Goal: Task Accomplishment & Management: Manage account settings

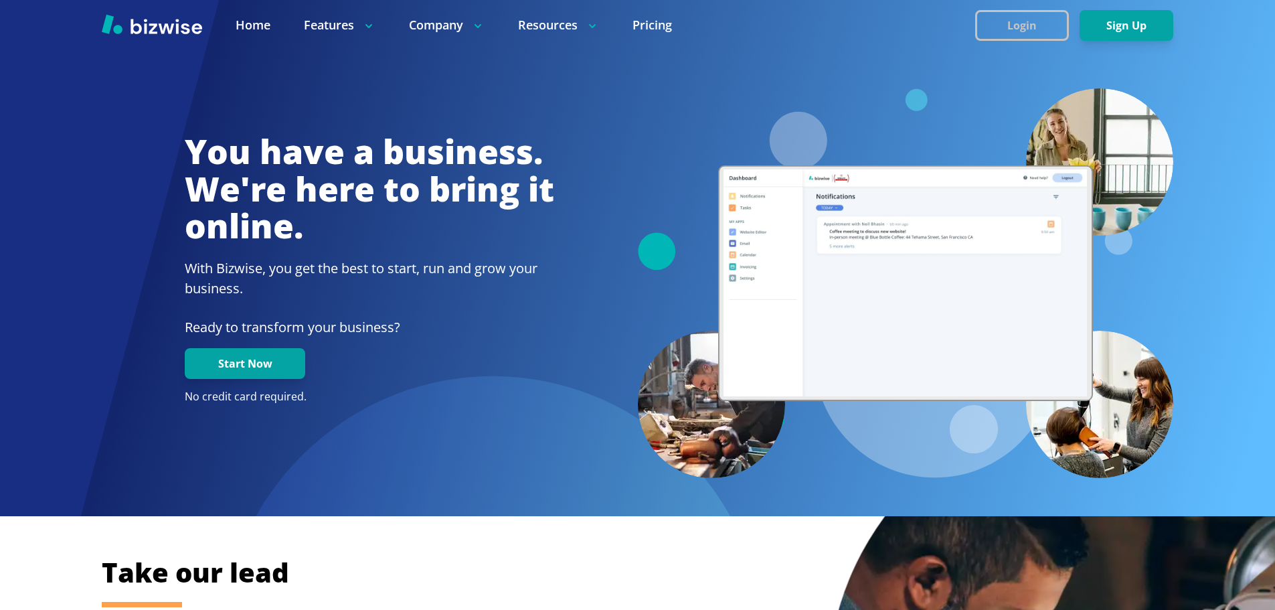
click at [1017, 23] on button "Login" at bounding box center [1022, 25] width 94 height 31
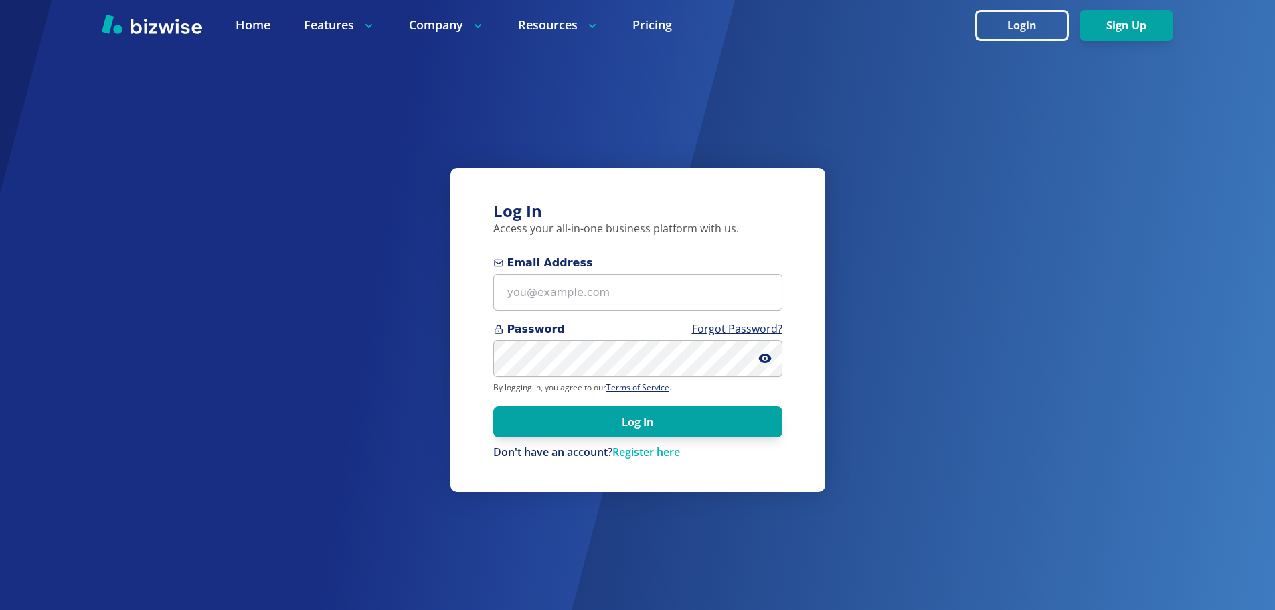
click at [645, 341] on div "Password Forgot Password?" at bounding box center [637, 349] width 289 height 56
click at [582, 294] on input "Email Address" at bounding box center [637, 292] width 289 height 37
paste input "madeline@madelinehuggins.com"
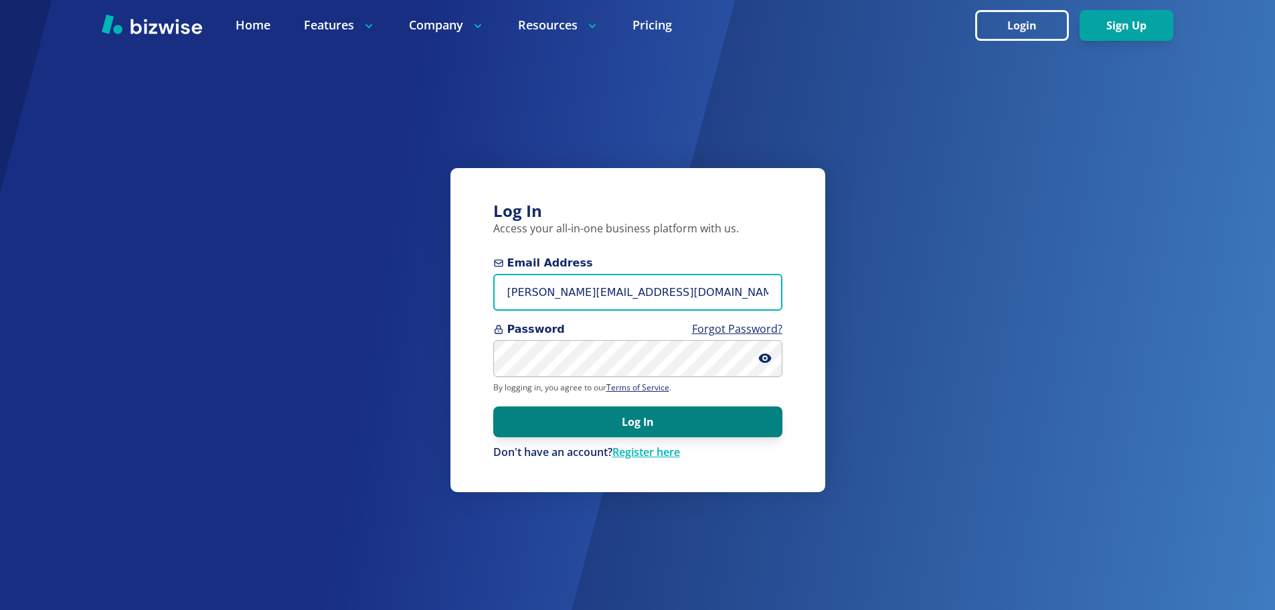
type input "madeline@madelinehuggins.com"
click at [585, 417] on button "Log In" at bounding box center [637, 421] width 289 height 31
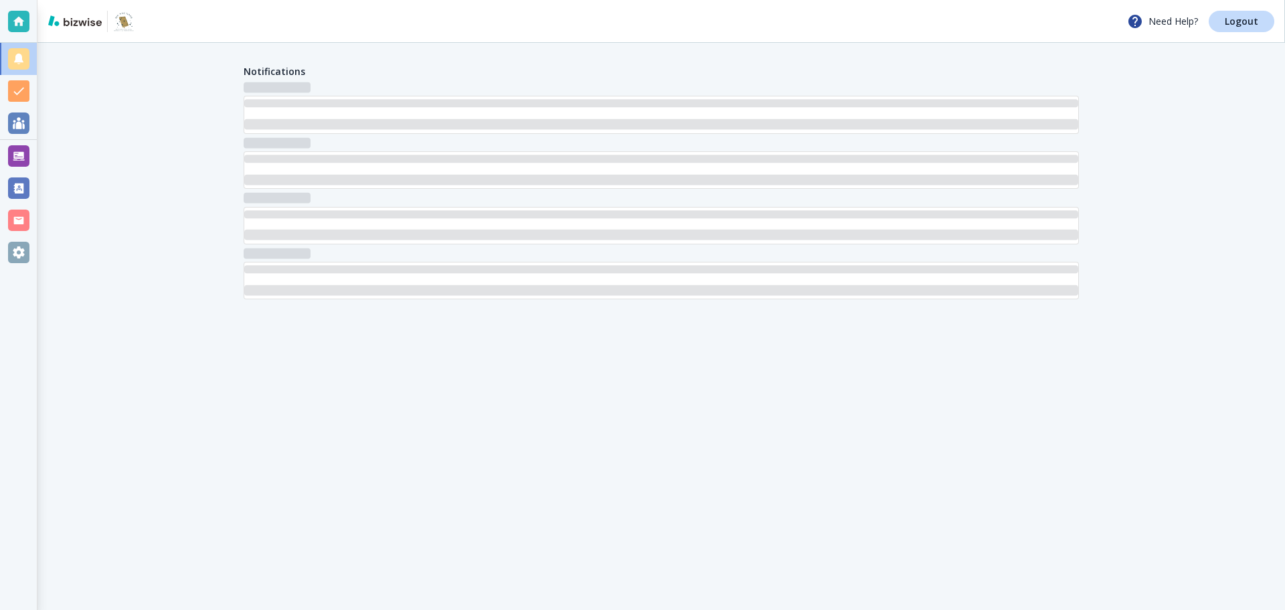
click at [18, 214] on div at bounding box center [18, 220] width 21 height 21
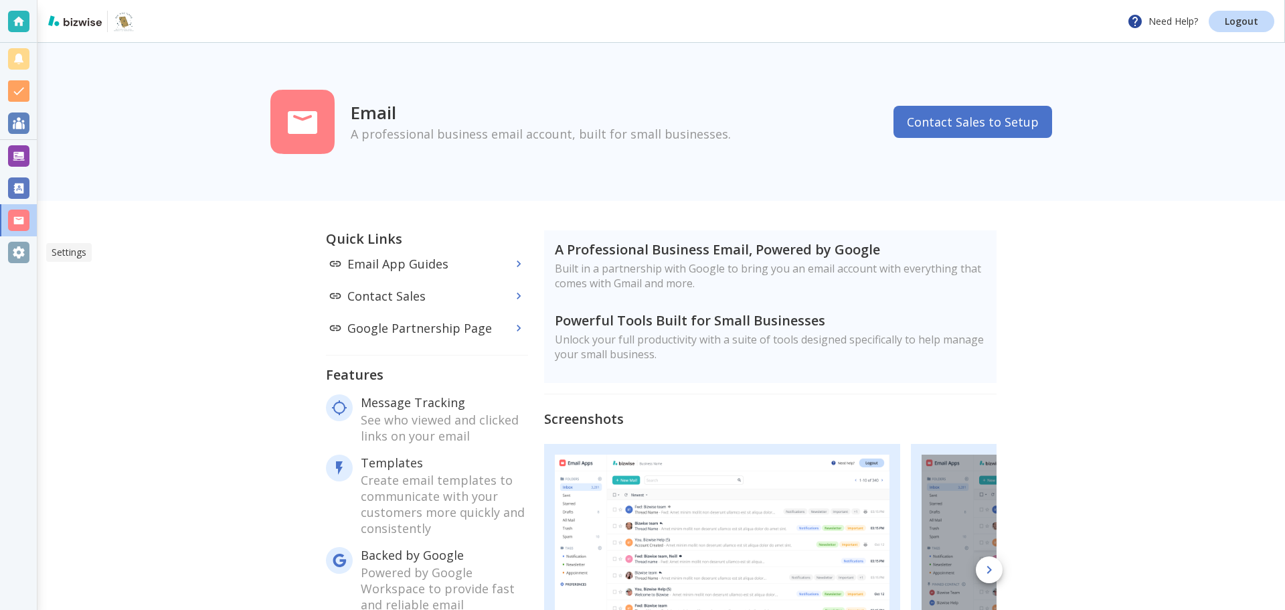
click at [25, 258] on div at bounding box center [18, 252] width 21 height 21
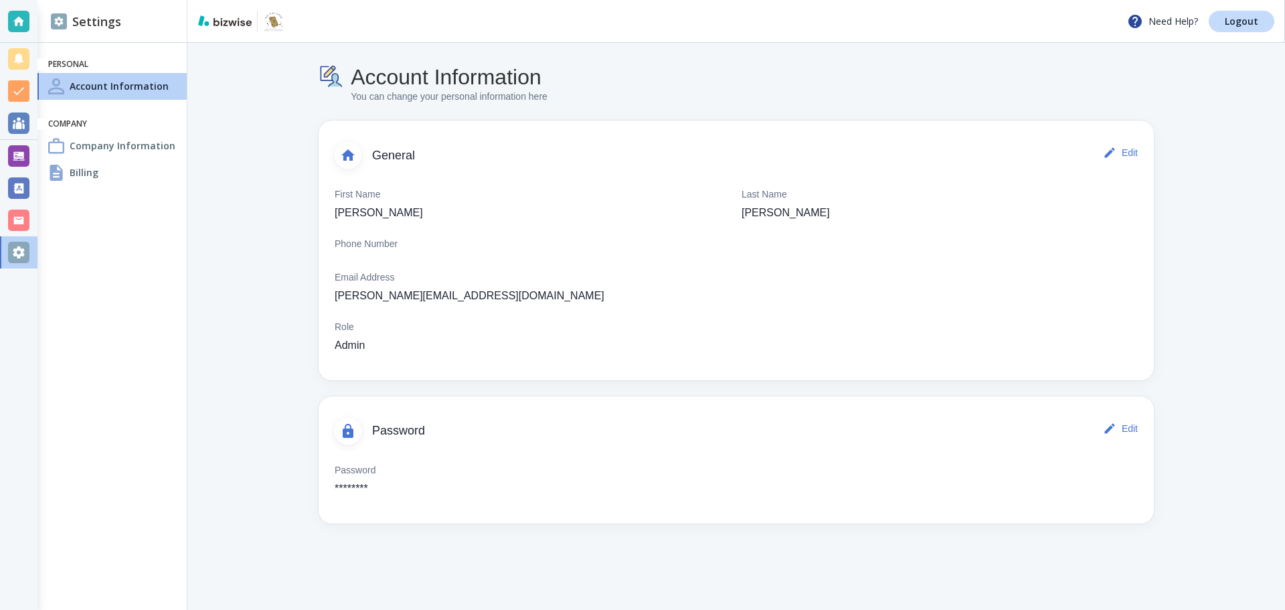
click at [100, 142] on h4 "Company Information" at bounding box center [123, 146] width 106 height 14
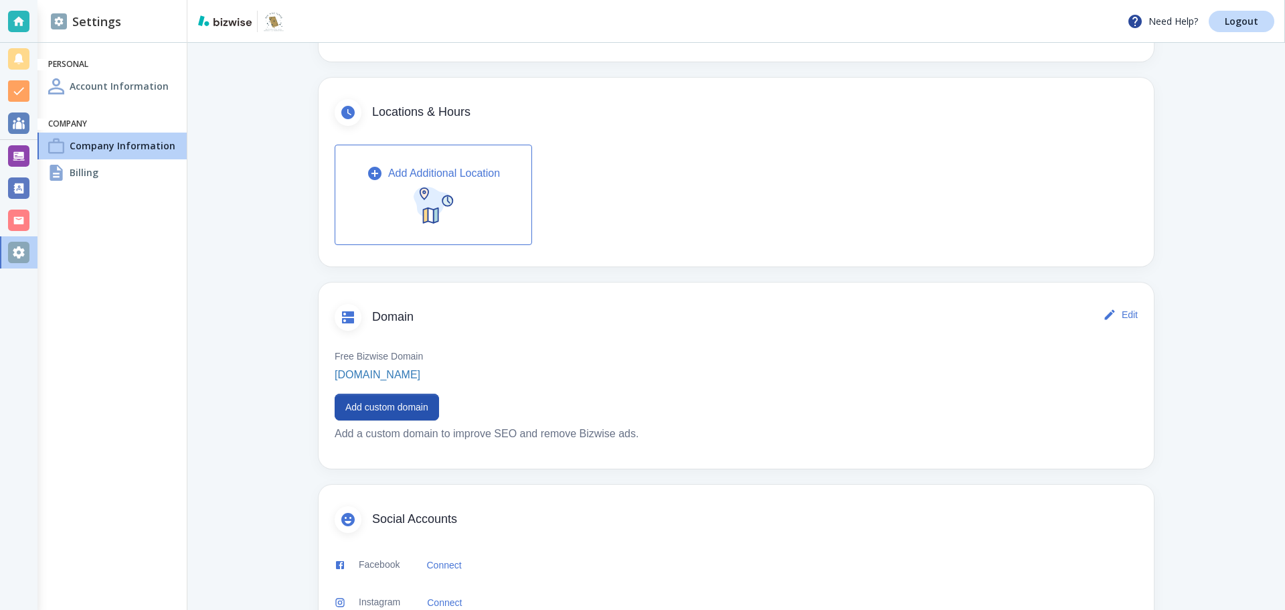
scroll to position [475, 0]
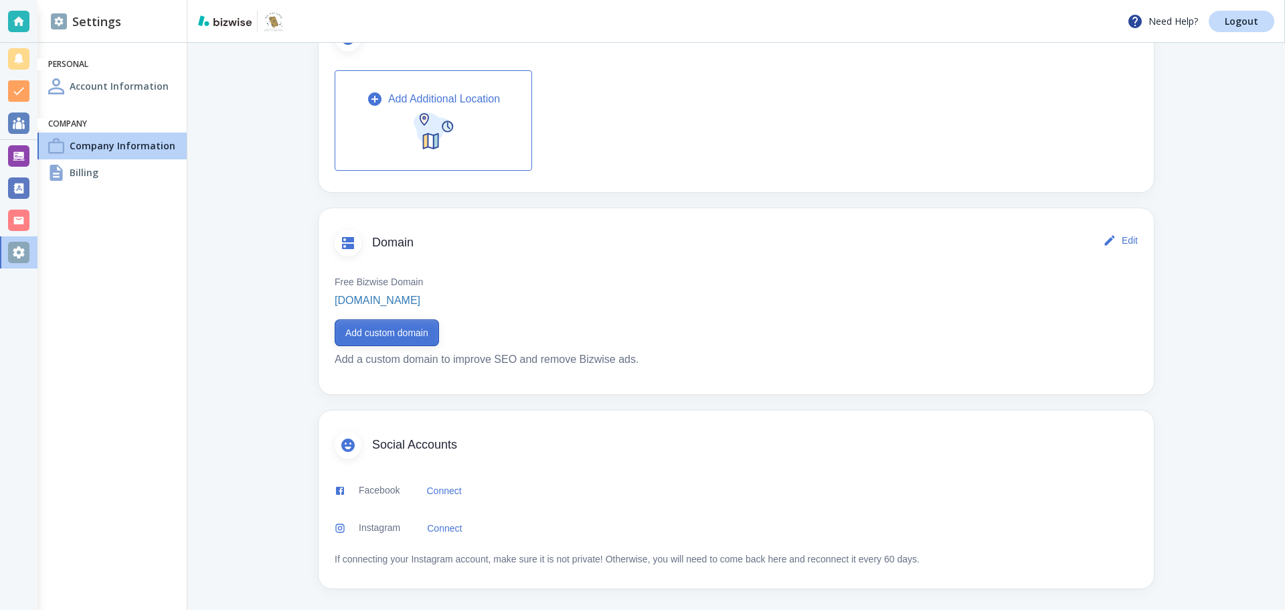
click at [394, 341] on button "Add custom domain" at bounding box center [387, 332] width 104 height 27
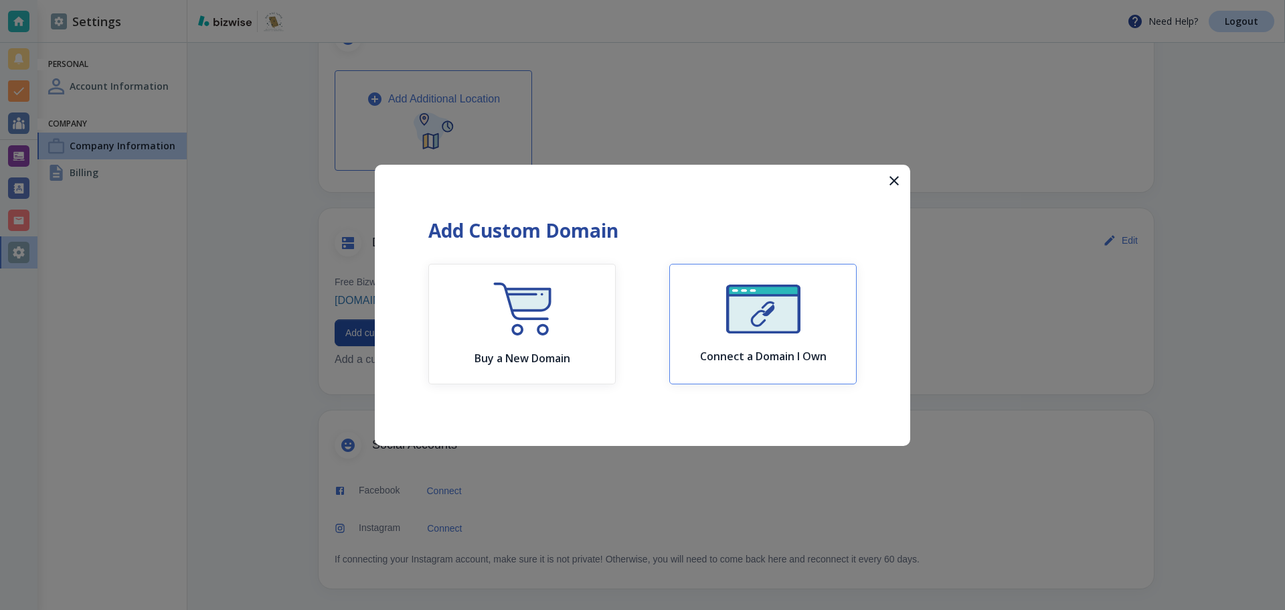
click at [794, 311] on img "button" at bounding box center [763, 308] width 74 height 49
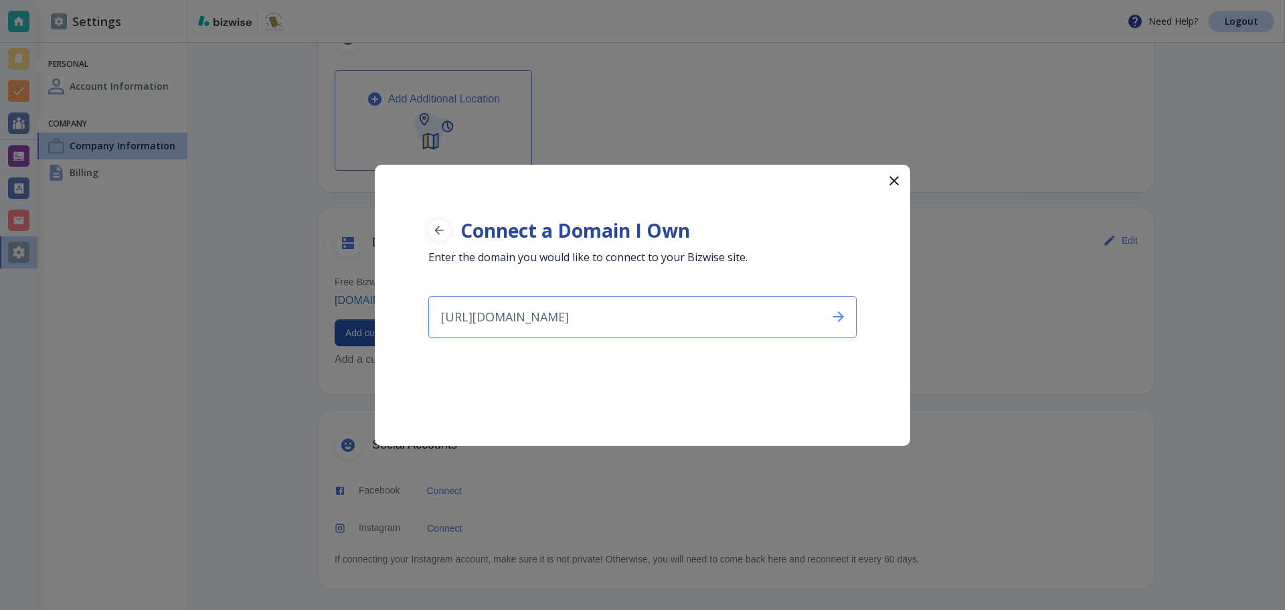
drag, startPoint x: 477, startPoint y: 319, endPoint x: 361, endPoint y: 309, distance: 115.6
click at [363, 310] on div "Connect a Domain I Own Enter the domain you would like to connect to your Bizwi…" at bounding box center [642, 305] width 1285 height 610
type input "[DOMAIN_NAME]"
click at [822, 321] on div "[DOMAIN_NAME] ​" at bounding box center [642, 317] width 428 height 42
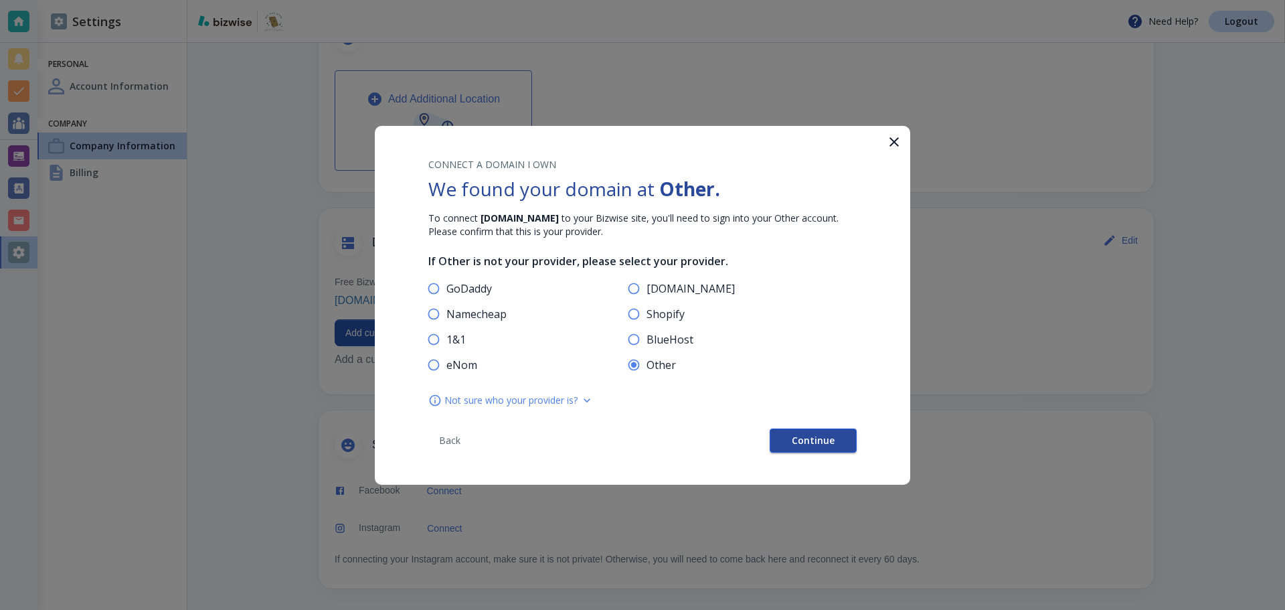
click at [809, 436] on span "Continue" at bounding box center [813, 440] width 43 height 9
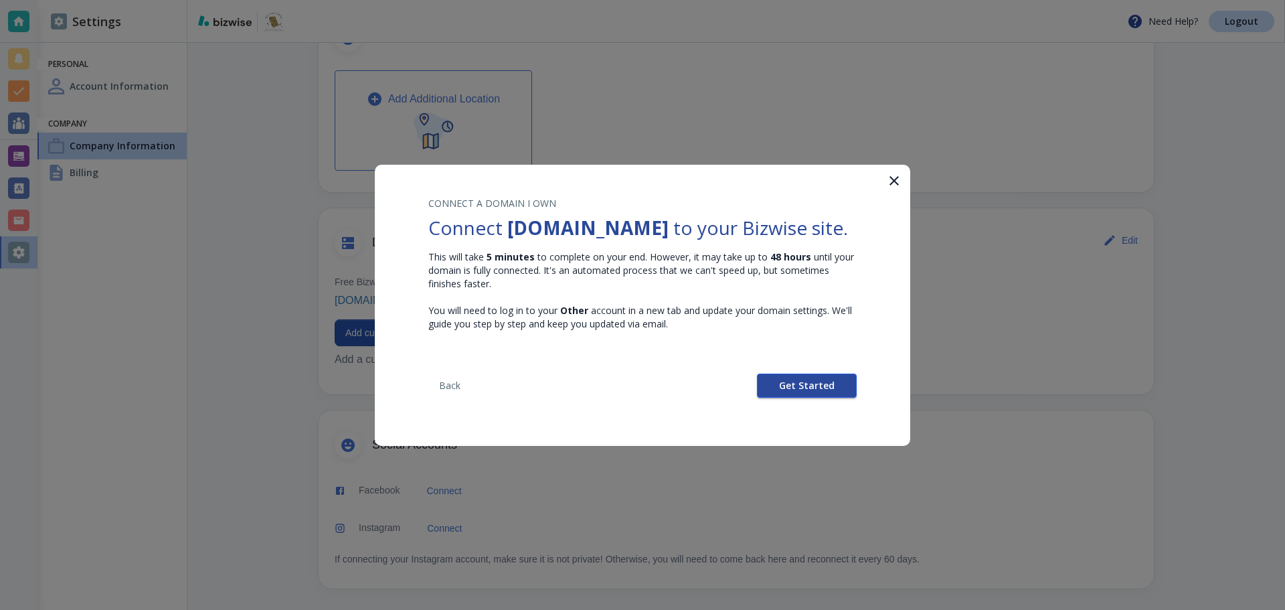
click at [819, 389] on span "Get Started" at bounding box center [807, 385] width 56 height 9
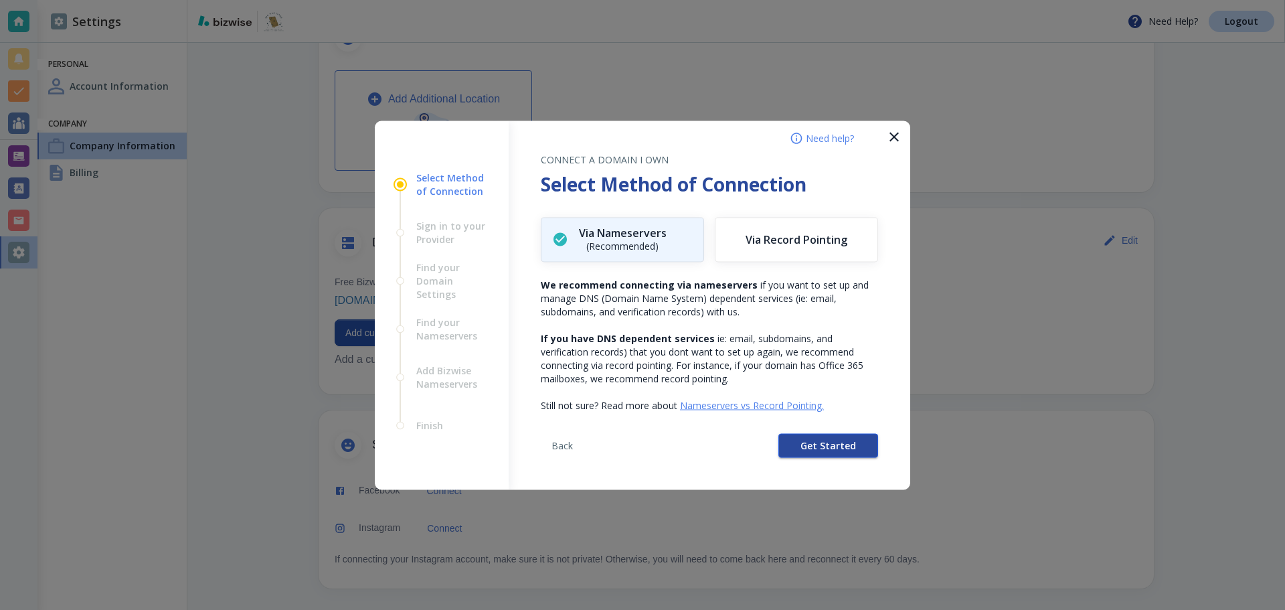
click at [821, 448] on span "Get Started" at bounding box center [829, 444] width 56 height 9
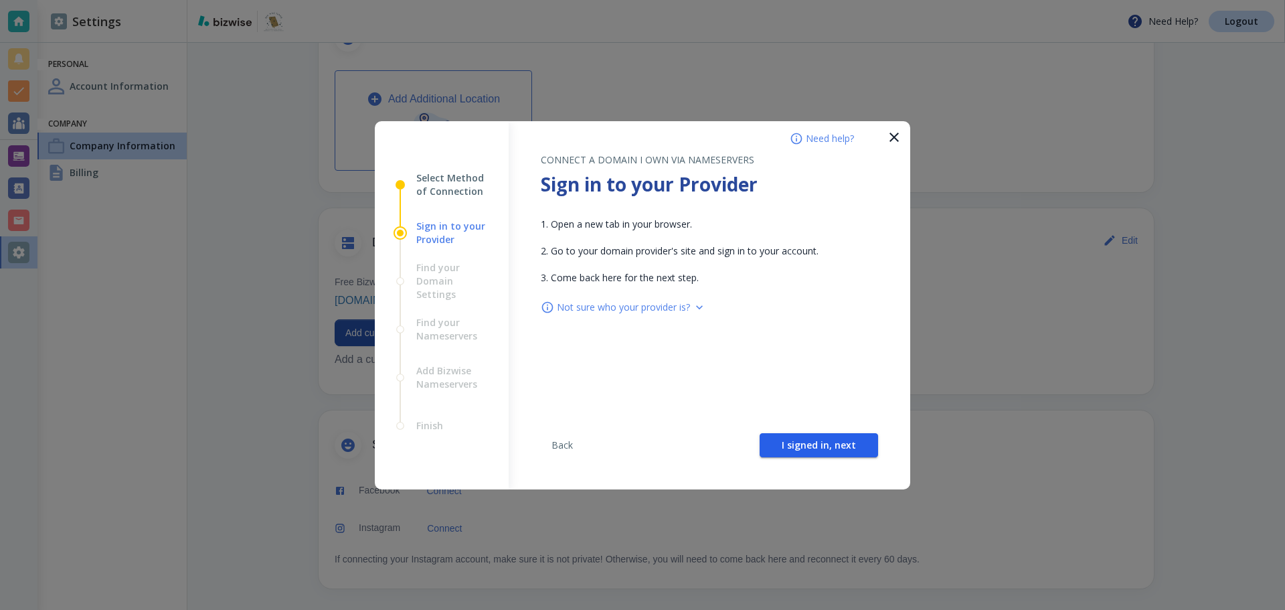
click at [821, 448] on span "I signed in, next" at bounding box center [819, 444] width 74 height 9
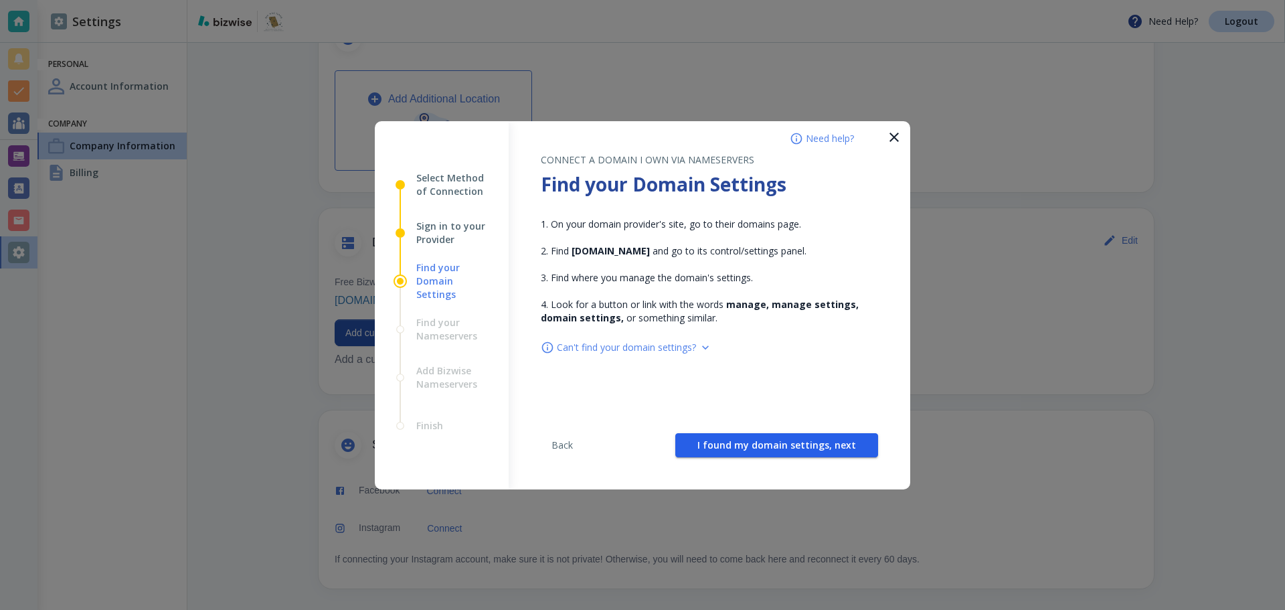
click at [821, 448] on span "I found my domain settings, next" at bounding box center [776, 444] width 159 height 9
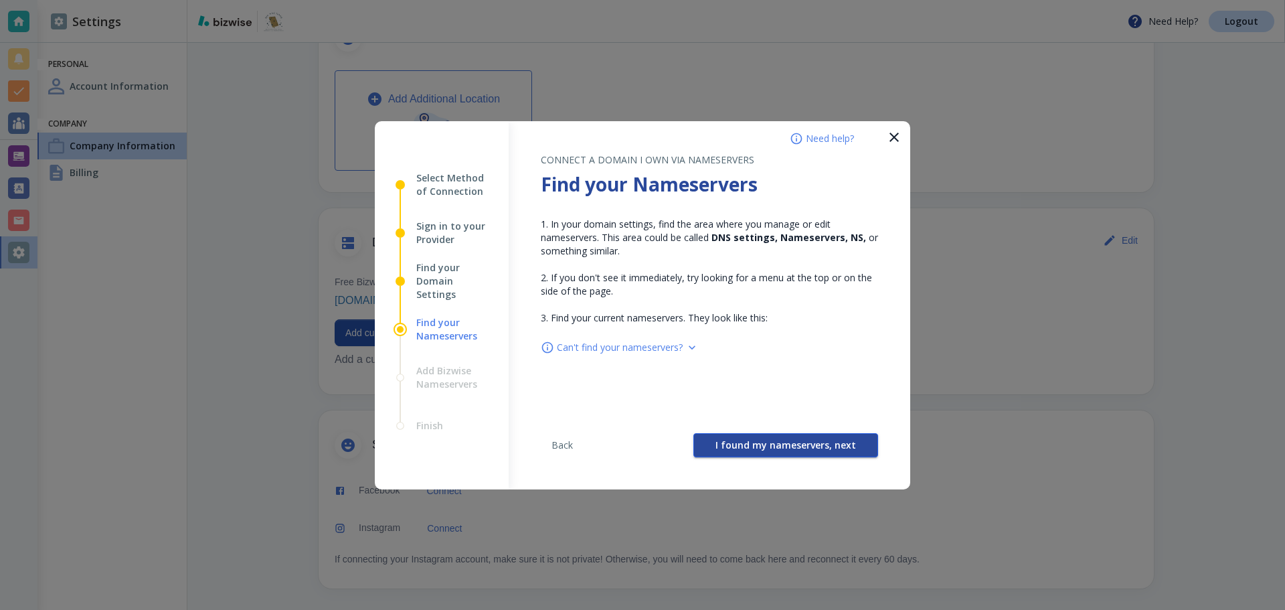
click at [821, 448] on span "I found my nameservers, next" at bounding box center [786, 444] width 141 height 9
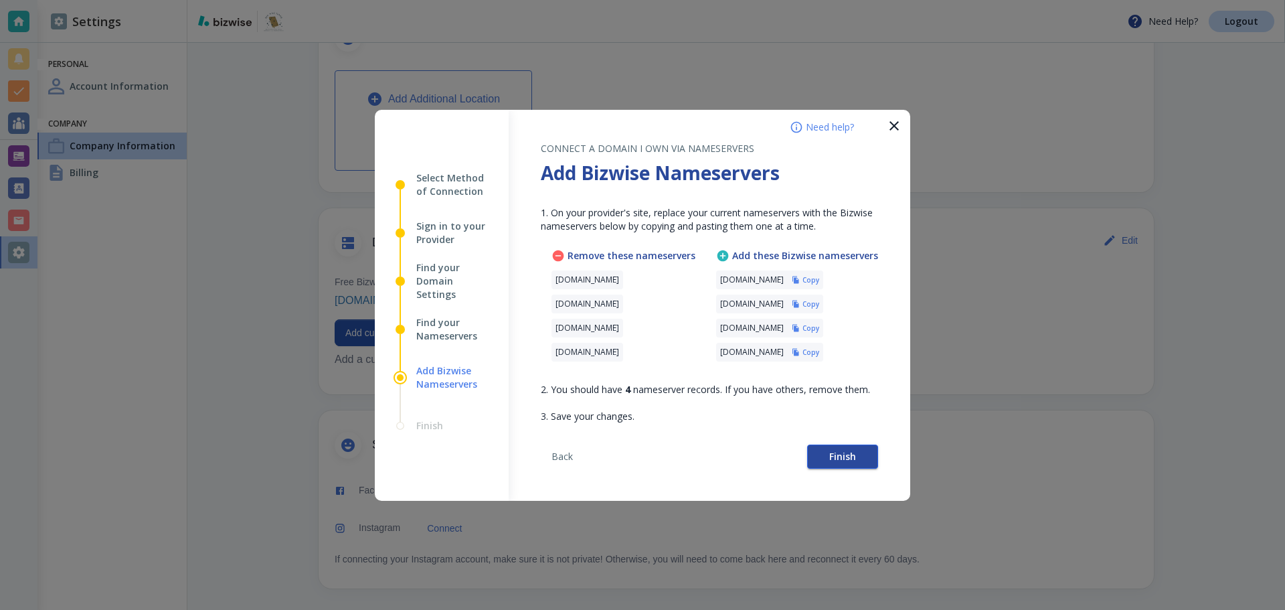
click at [831, 452] on span "Finish" at bounding box center [842, 456] width 27 height 9
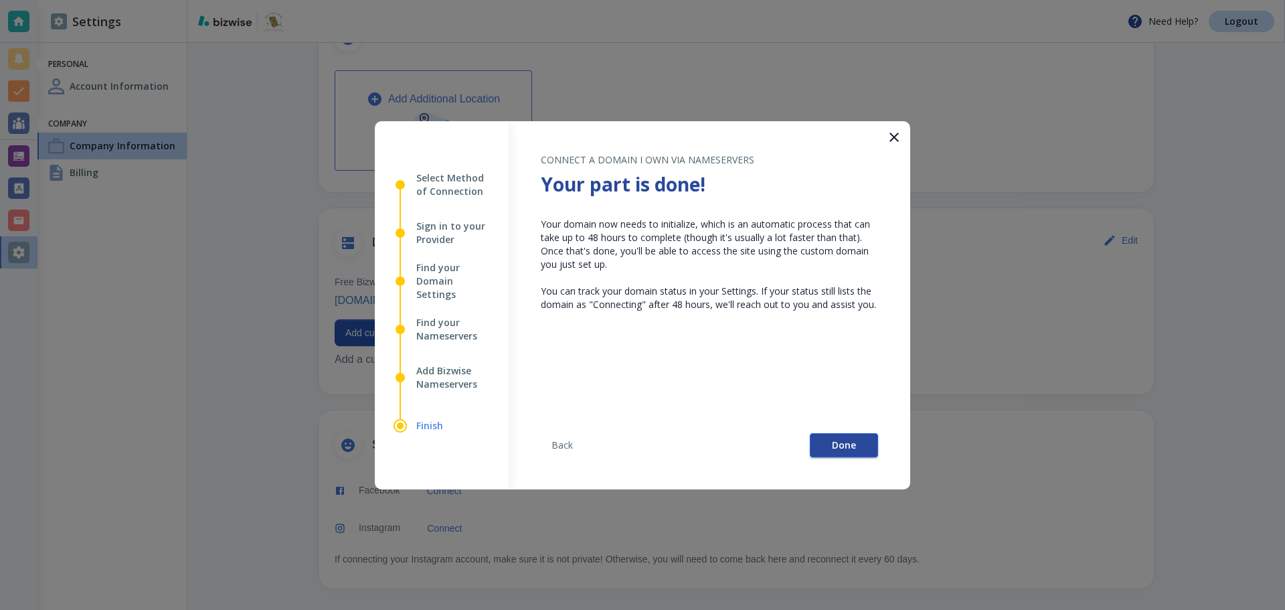
click at [847, 448] on span "Done" at bounding box center [844, 444] width 24 height 9
